Goal: Information Seeking & Learning: Learn about a topic

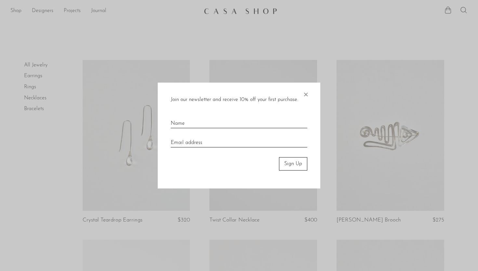
click at [308, 96] on span "×" at bounding box center [305, 93] width 7 height 21
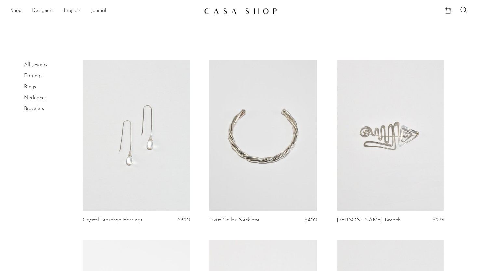
click at [20, 14] on link "Shop" at bounding box center [15, 11] width 11 height 8
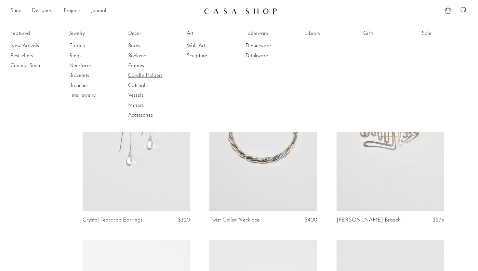
click at [148, 77] on link "Candle Holders" at bounding box center [152, 75] width 49 height 7
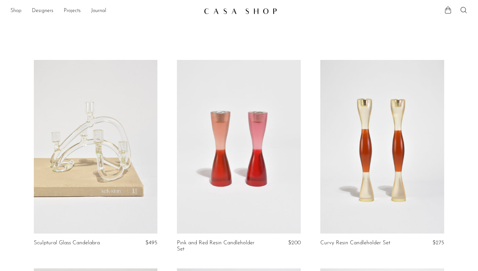
click at [17, 11] on link "Shop" at bounding box center [15, 11] width 11 height 8
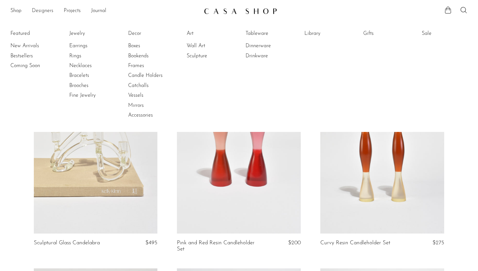
click at [32, 12] on link "Designers" at bounding box center [42, 11] width 21 height 8
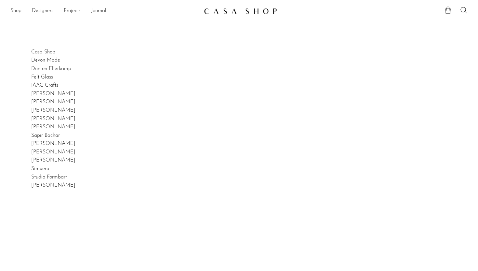
click at [16, 11] on link "Shop" at bounding box center [15, 11] width 11 height 8
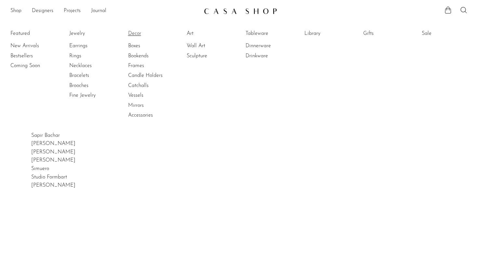
click at [137, 32] on link "Decor" at bounding box center [152, 33] width 49 height 7
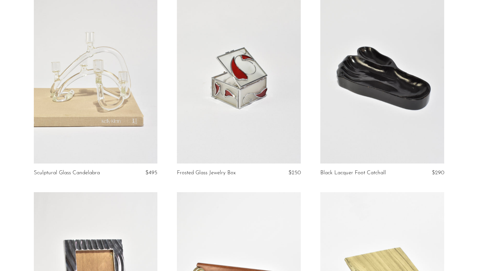
scroll to position [277, 0]
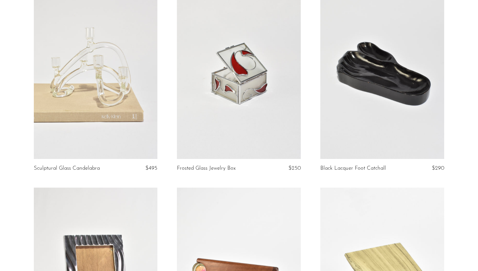
click at [236, 108] on link at bounding box center [239, 71] width 124 height 173
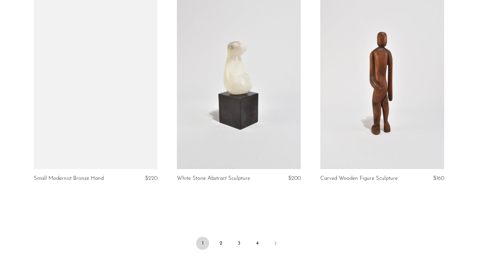
scroll to position [2379, 0]
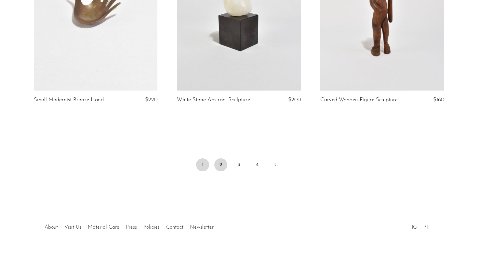
click at [218, 163] on link "2" at bounding box center [220, 164] width 13 height 13
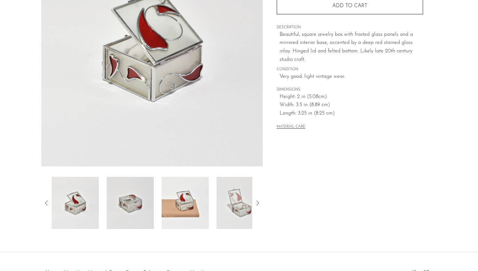
scroll to position [87, 0]
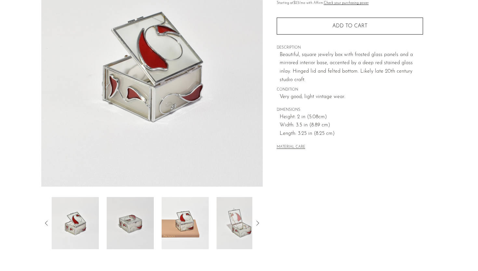
click at [280, 100] on span "Very good; light vintage wear." at bounding box center [351, 97] width 143 height 8
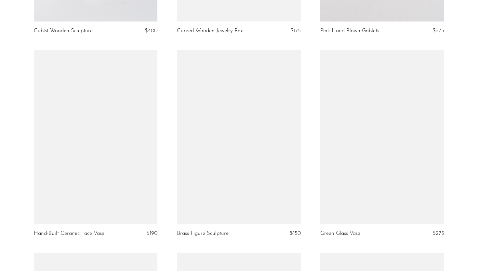
scroll to position [1429, 0]
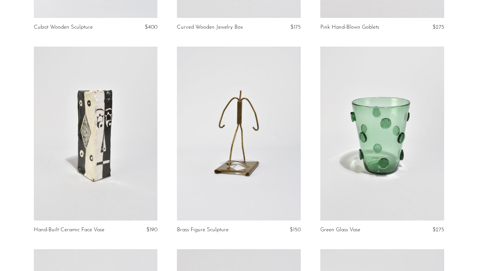
click at [385, 178] on link at bounding box center [382, 133] width 124 height 173
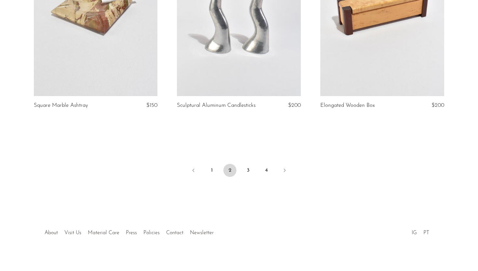
scroll to position [2367, 0]
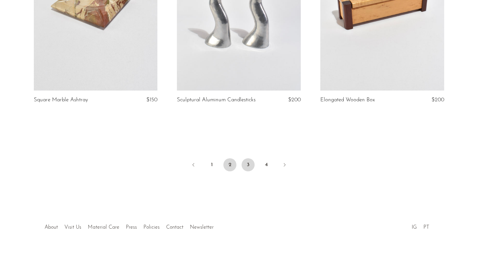
click at [246, 168] on link "3" at bounding box center [248, 164] width 13 height 13
click at [251, 164] on link "3" at bounding box center [248, 164] width 13 height 13
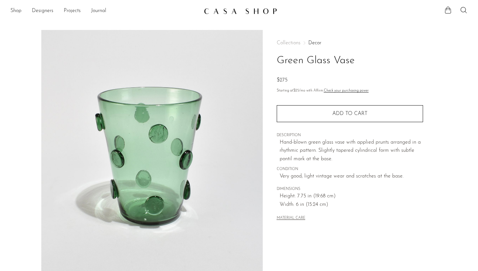
click at [380, 141] on p "Hand-blown green glass vase with applied prunts arranged in a rhythmic pattern.…" at bounding box center [351, 150] width 143 height 25
copy p "prunts"
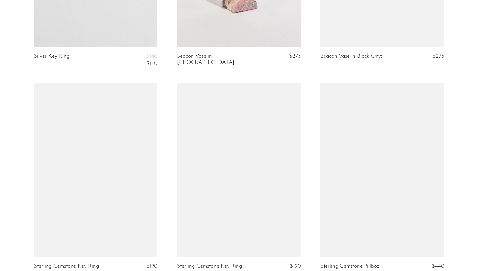
scroll to position [2038, 0]
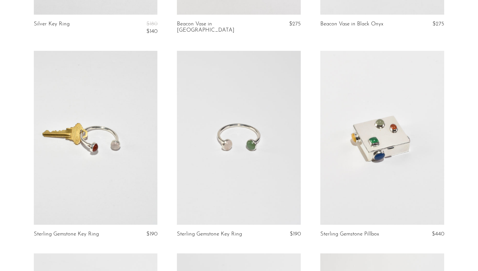
click at [352, 157] on link at bounding box center [382, 137] width 124 height 173
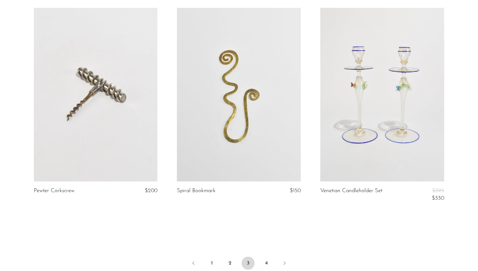
scroll to position [2292, 0]
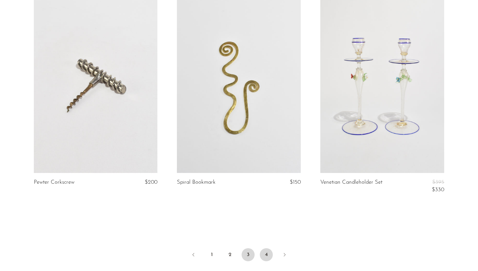
click at [270, 256] on link "4" at bounding box center [266, 254] width 13 height 13
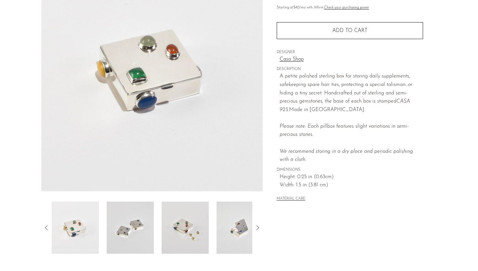
scroll to position [153, 0]
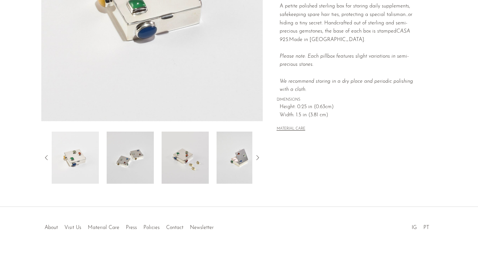
click at [188, 163] on img at bounding box center [185, 157] width 47 height 52
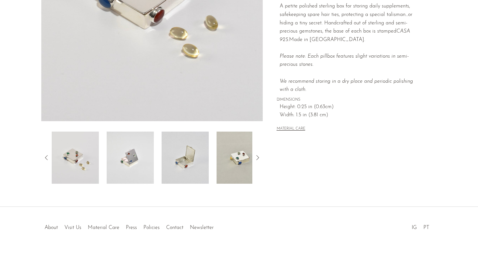
click at [111, 157] on img at bounding box center [130, 157] width 47 height 52
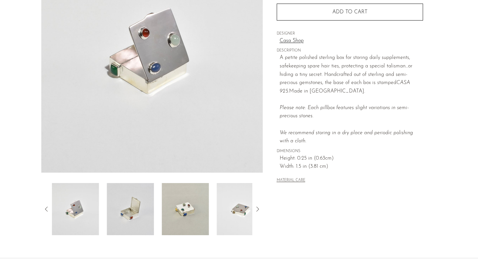
scroll to position [6, 0]
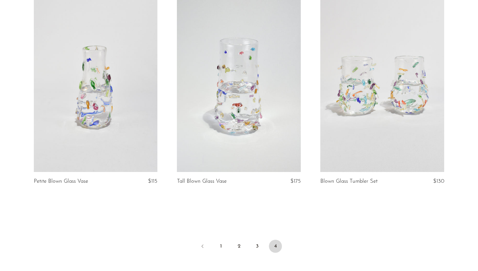
scroll to position [966, 0]
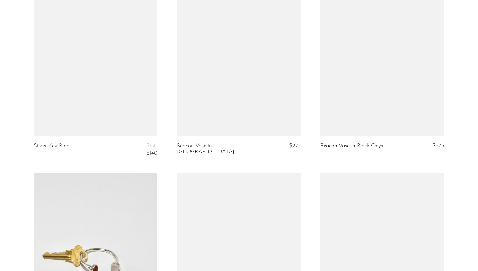
scroll to position [2090, 0]
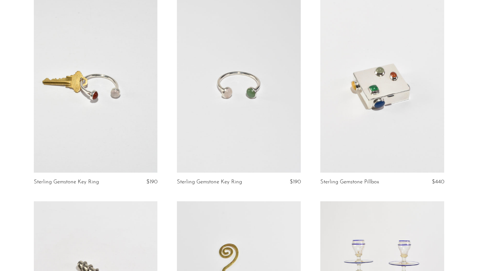
click at [94, 122] on link at bounding box center [96, 85] width 124 height 173
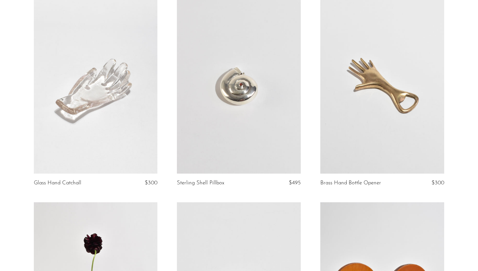
scroll to position [1440, 0]
